Goal: Information Seeking & Learning: Learn about a topic

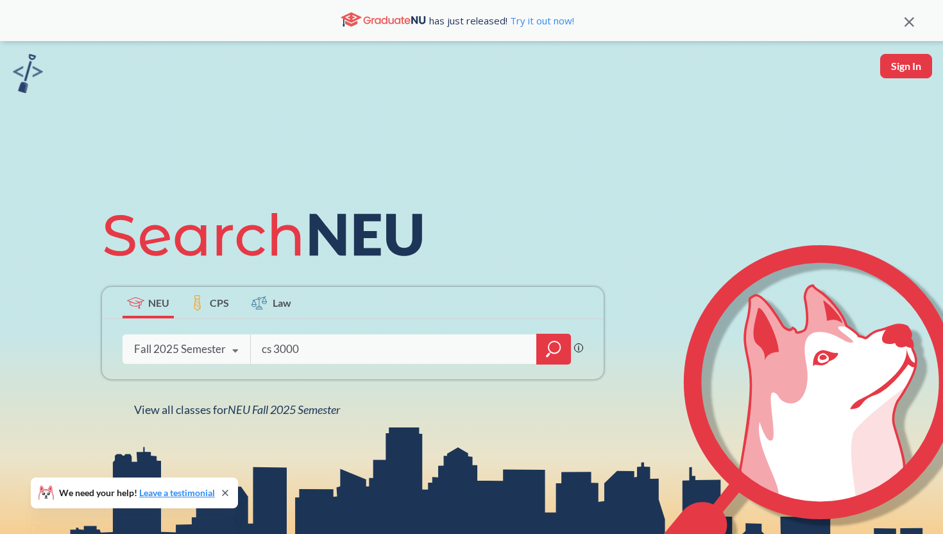
type input "cs 3000"
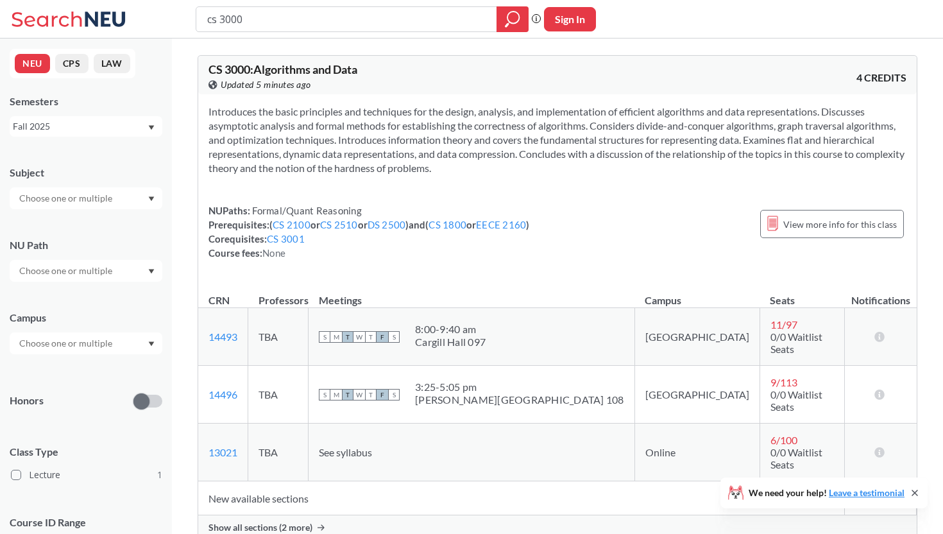
click at [226, 515] on div "Show all sections (2 more)" at bounding box center [557, 527] width 718 height 24
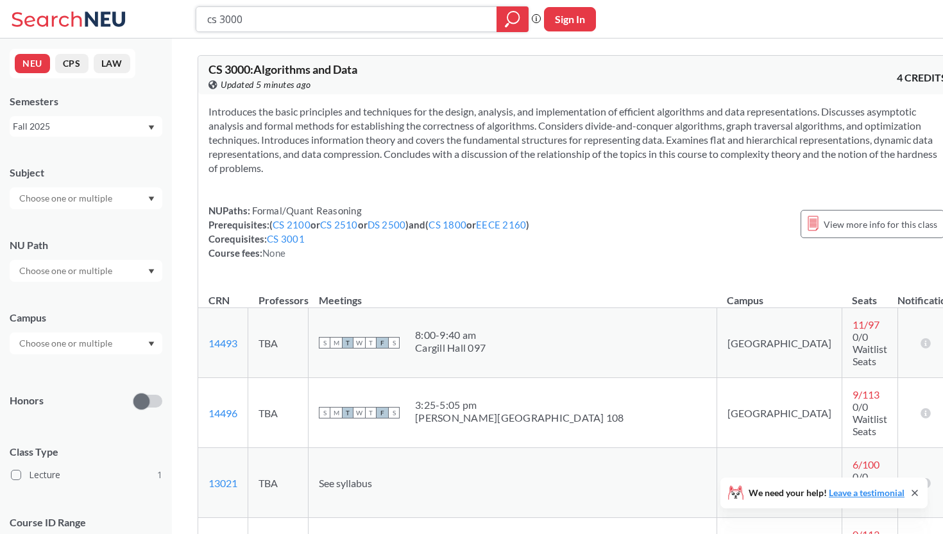
click at [270, 19] on input "cs 3000" at bounding box center [347, 19] width 282 height 22
type input "cs 3650"
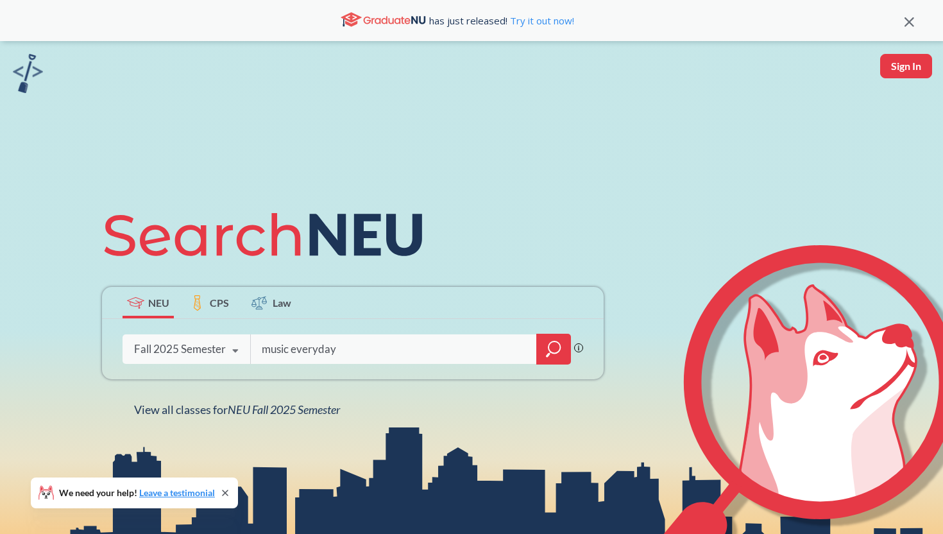
type input "music everyday"
